Goal: Information Seeking & Learning: Learn about a topic

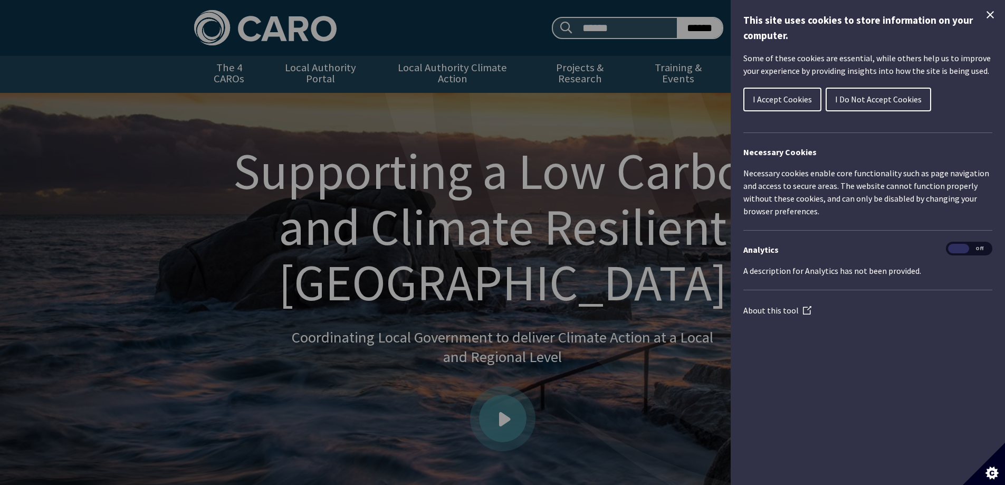
click at [782, 99] on span "I Accept Cookies" at bounding box center [782, 99] width 59 height 11
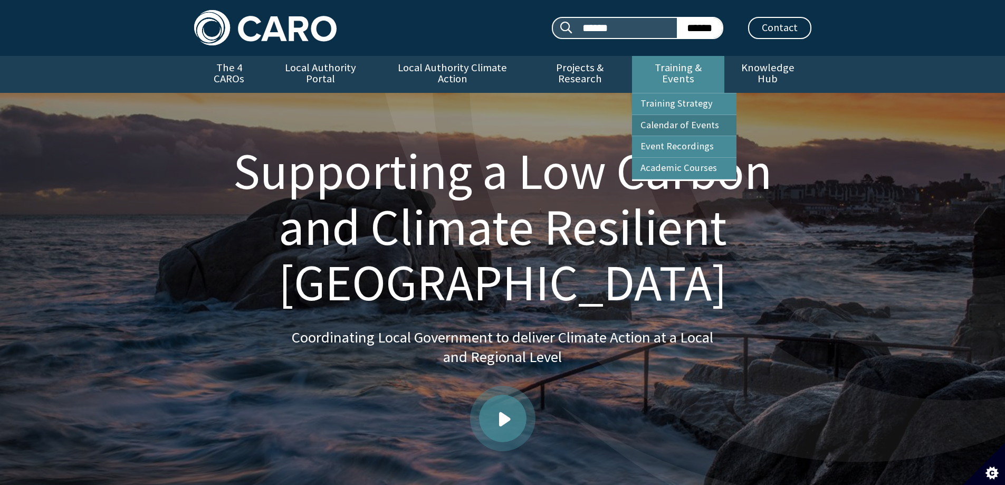
click at [677, 115] on link "Calendar of Events" at bounding box center [684, 125] width 104 height 21
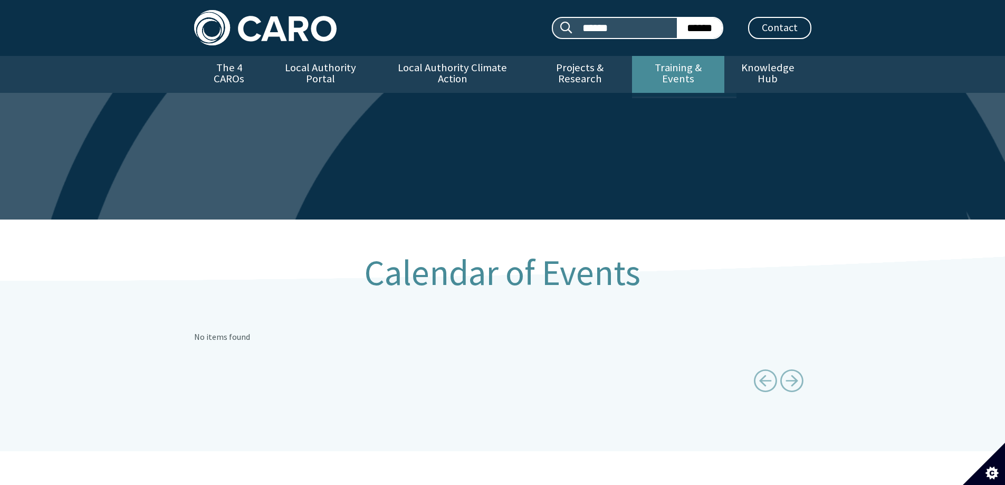
click at [660, 69] on link "Training & Events" at bounding box center [678, 74] width 92 height 37
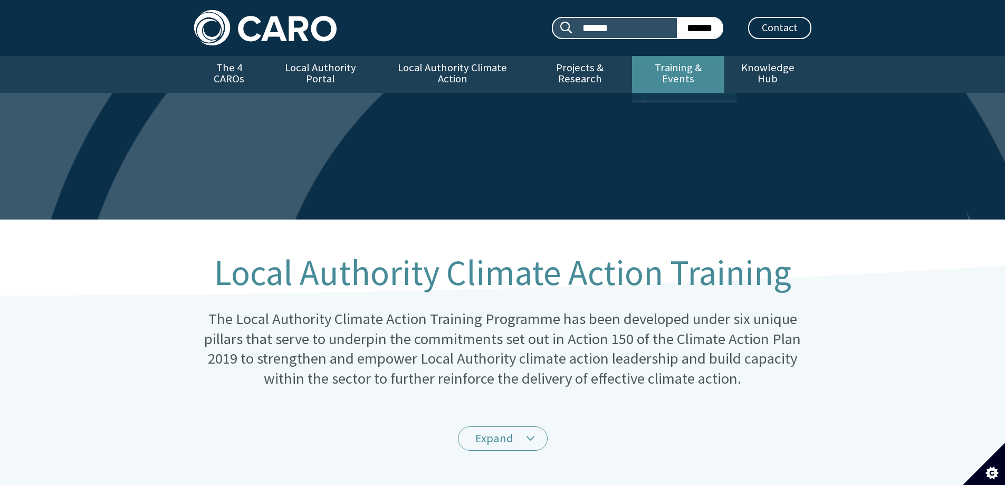
click at [661, 69] on link "Training & Events" at bounding box center [678, 74] width 92 height 37
click at [376, 283] on h1 "Local Authority Climate Action Training" at bounding box center [502, 272] width 617 height 39
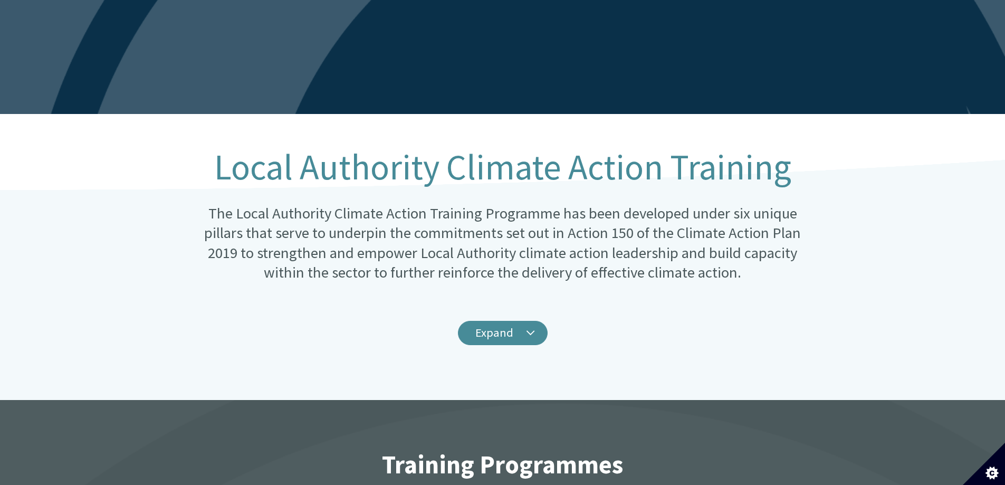
click at [507, 323] on link "Expand" at bounding box center [503, 333] width 90 height 25
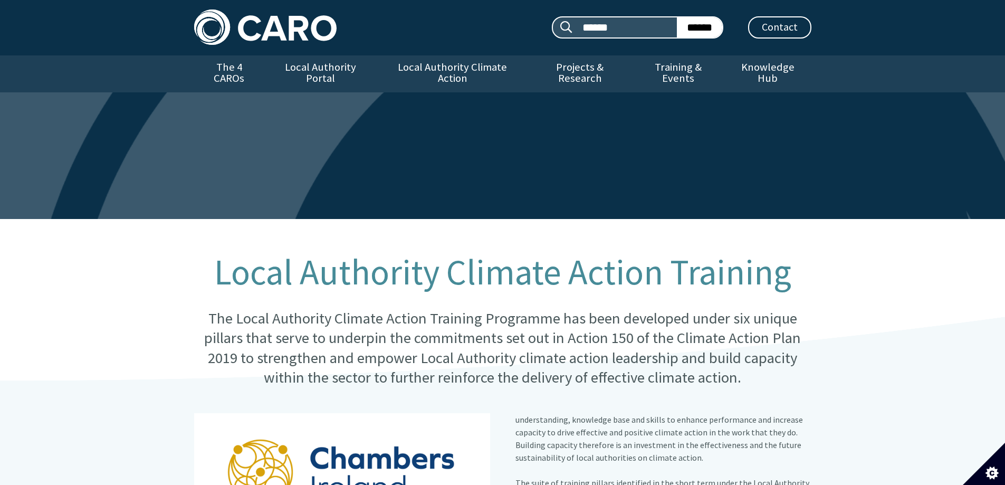
scroll to position [0, 0]
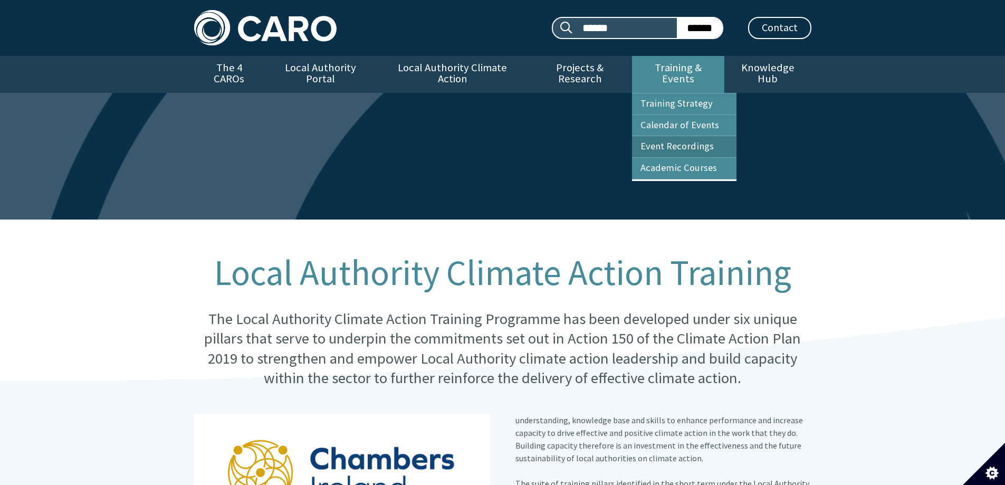
click at [667, 136] on link "Event Recordings" at bounding box center [684, 146] width 104 height 21
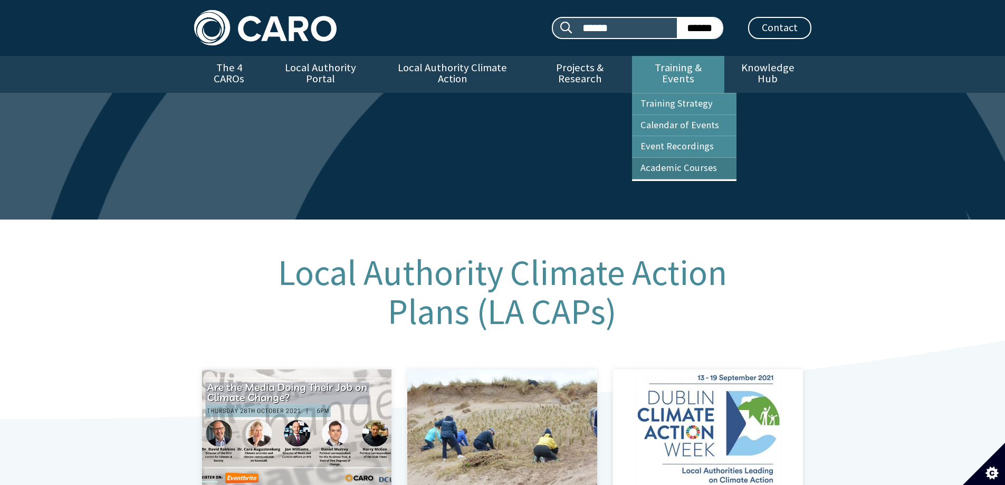
click at [675, 158] on link "Academic Courses" at bounding box center [684, 168] width 104 height 21
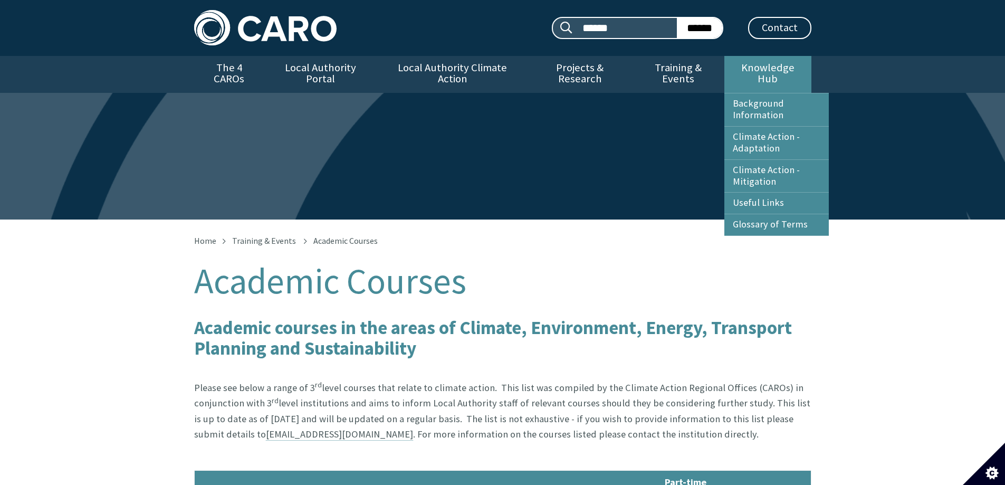
click at [758, 65] on link "Knowledge Hub" at bounding box center [767, 74] width 87 height 37
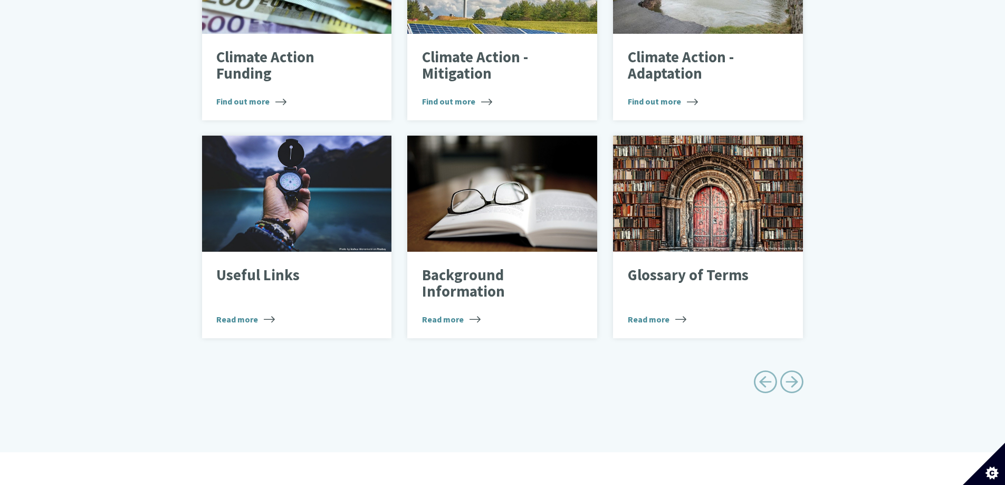
scroll to position [475, 0]
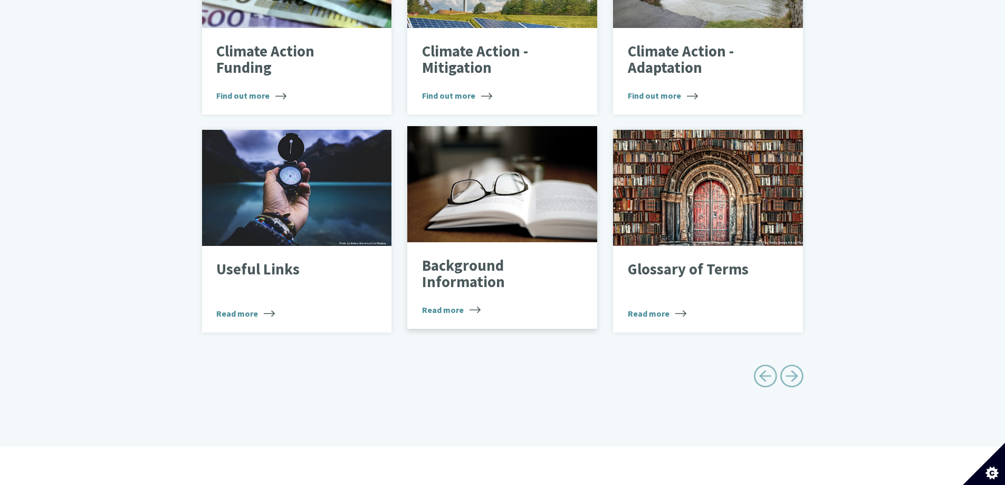
click at [442, 303] on span "Read more" at bounding box center [451, 309] width 59 height 13
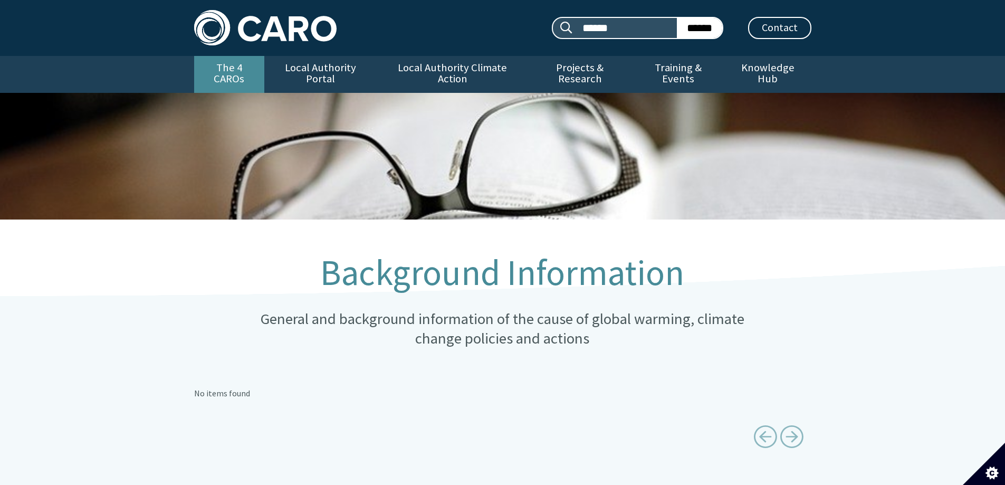
click at [229, 68] on link "The 4 CAROs" at bounding box center [229, 74] width 70 height 37
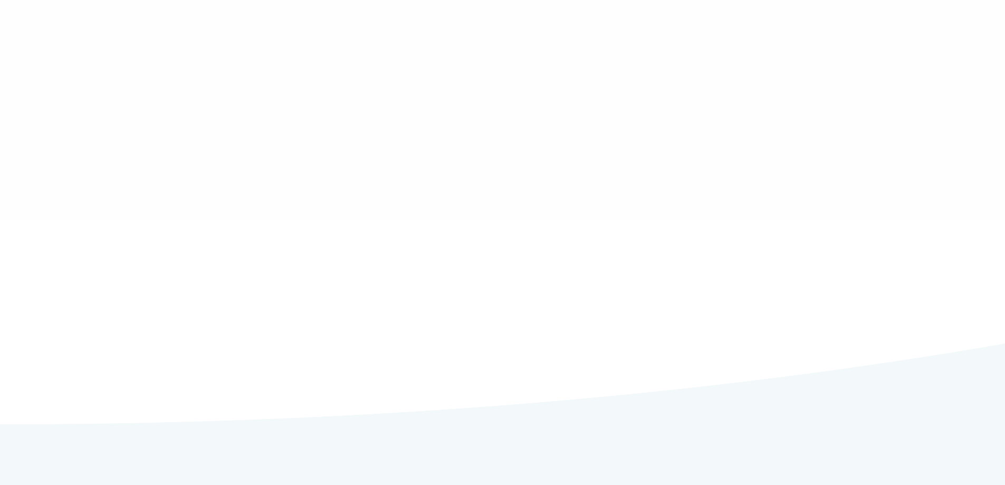
type input "******"
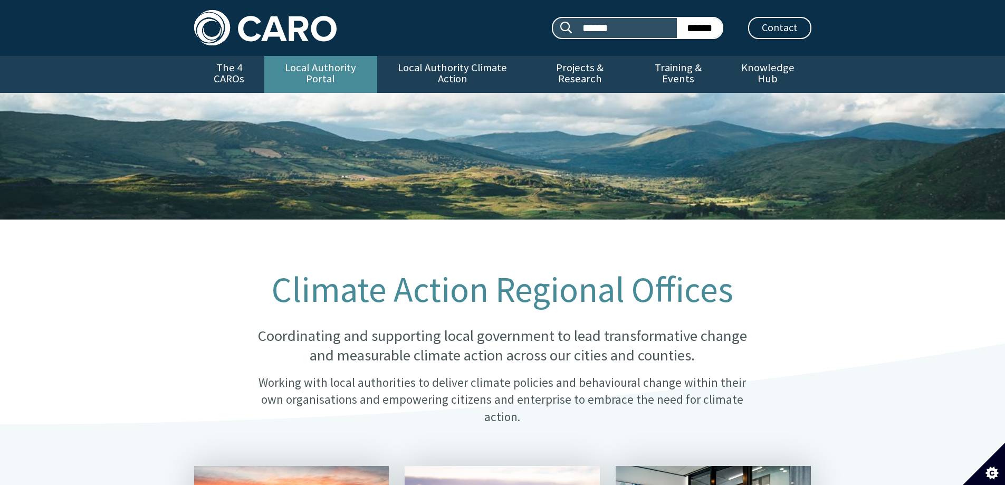
click at [298, 65] on link "Local Authority Portal" at bounding box center [320, 74] width 113 height 37
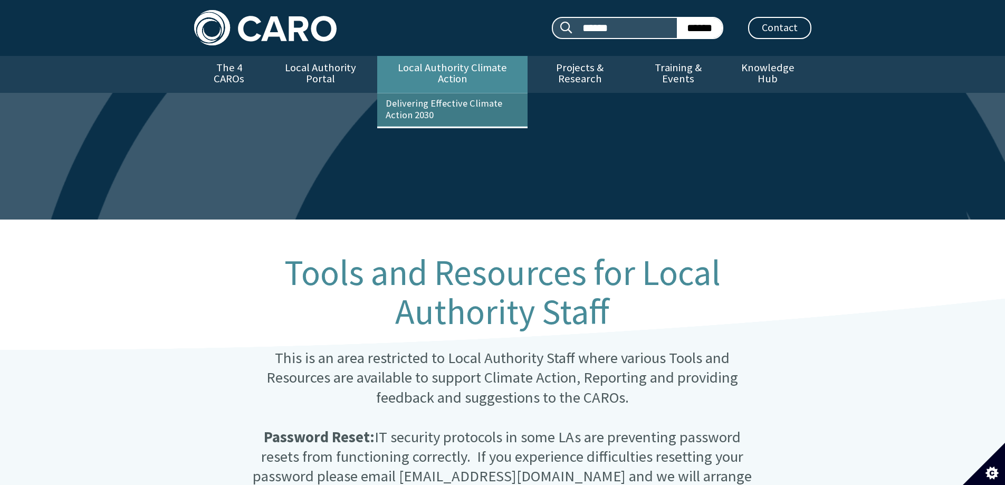
click at [425, 93] on link "Delivering Effective Climate Action 2030" at bounding box center [452, 109] width 150 height 33
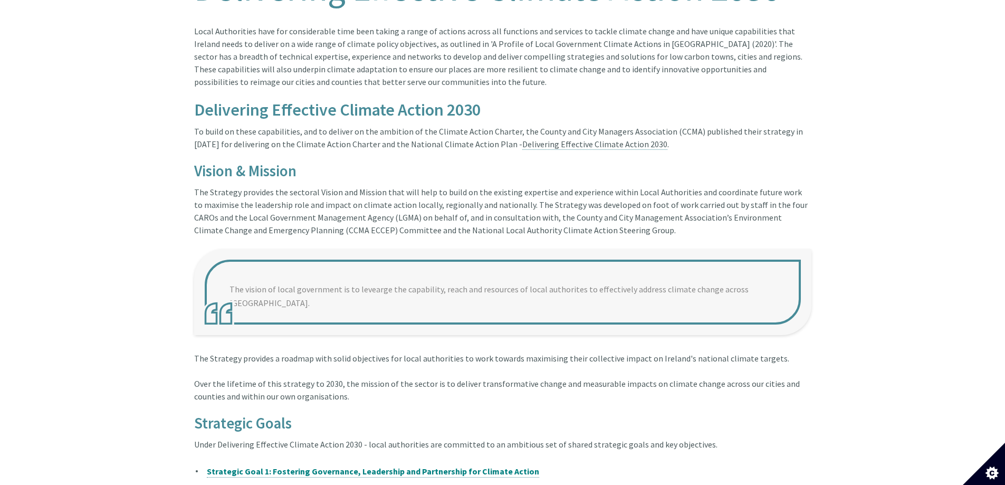
scroll to position [369, 0]
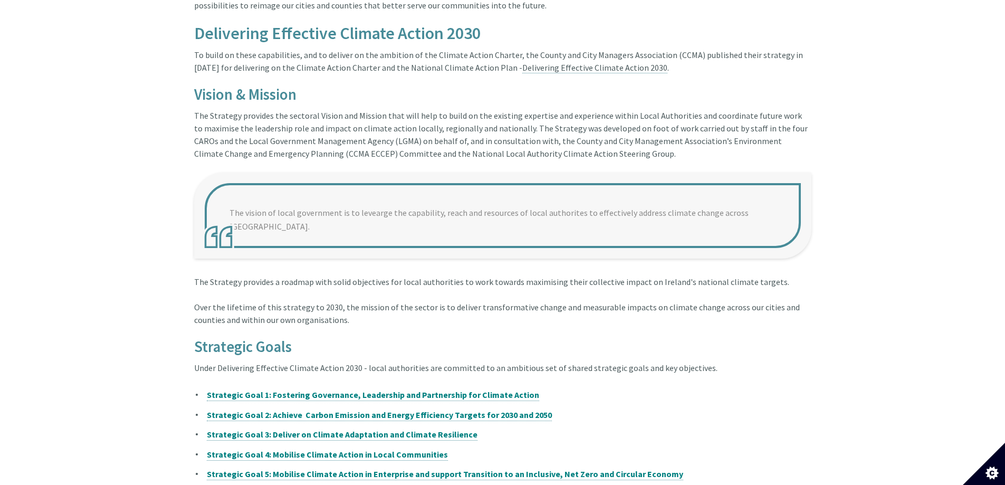
click at [610, 123] on div "The Strategy provides the sectoral Vision and Mission that will help to build o…" at bounding box center [502, 140] width 617 height 63
click at [761, 61] on div "To build on these capabilities, and to deliver on the ambition of the Climate A…" at bounding box center [502, 68] width 617 height 38
